Goal: Transaction & Acquisition: Subscribe to service/newsletter

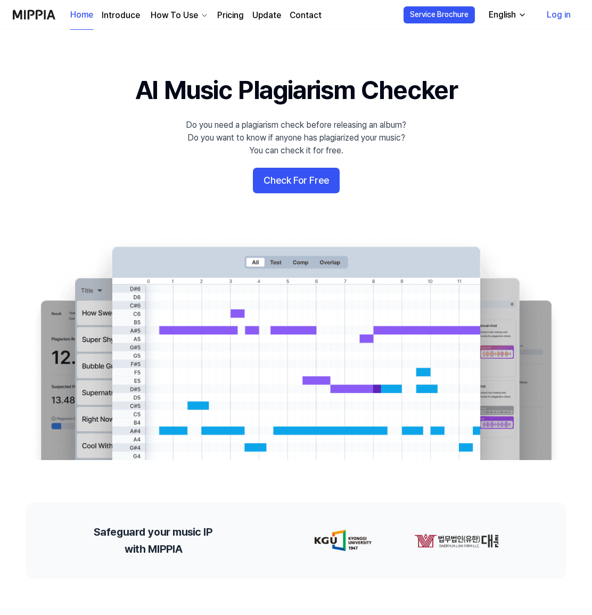
click at [297, 179] on button "Check For Free" at bounding box center [296, 181] width 87 height 26
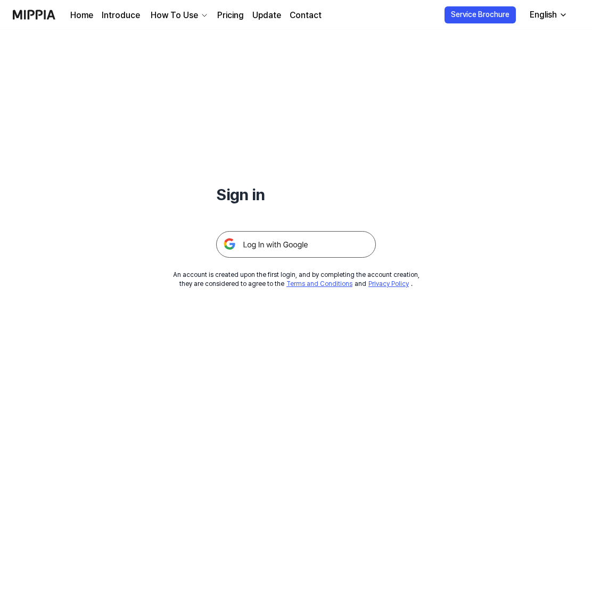
click at [231, 16] on link "Pricing" at bounding box center [230, 15] width 27 height 13
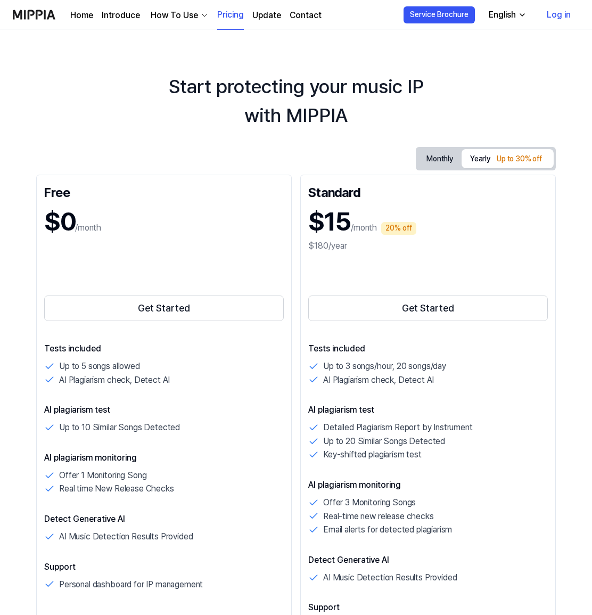
click at [142, 295] on link "Get Started" at bounding box center [164, 309] width 240 height 30
